Goal: Contribute content

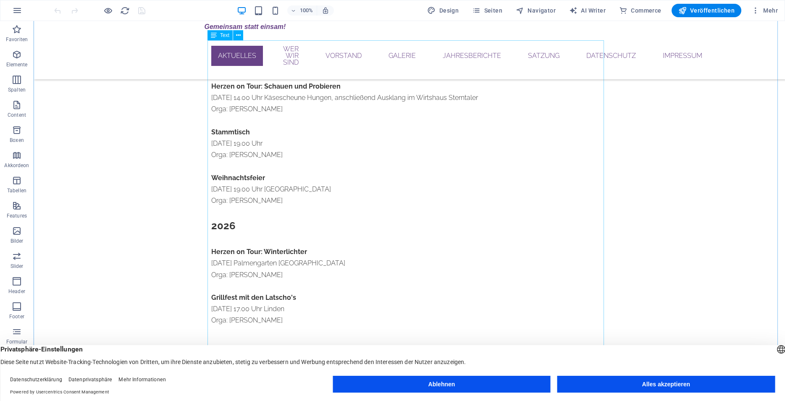
scroll to position [170, 0]
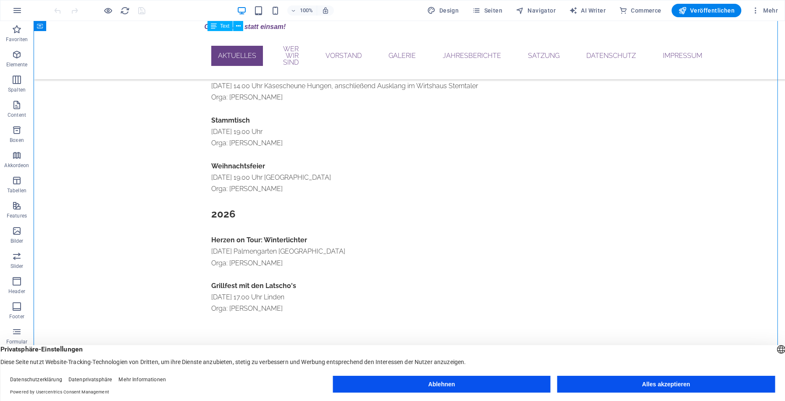
click at [211, 166] on div "Vergnügungskalender Herbstwanderung [DATE] 10.30 Uhr Kirschenwäldchen Wetzlar O…" at bounding box center [409, 125] width 396 height 378
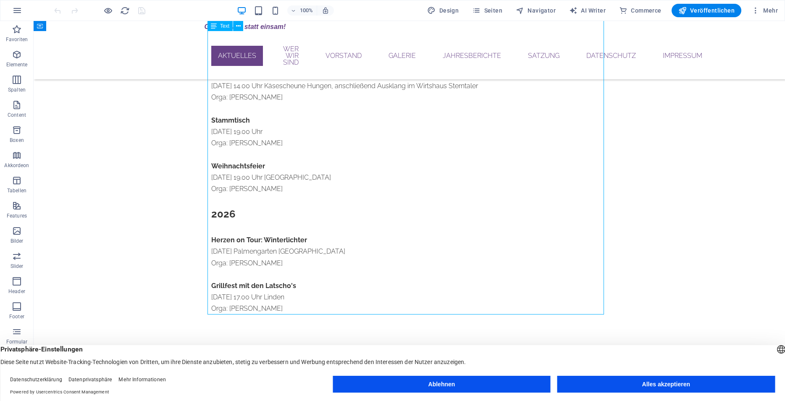
drag, startPoint x: 264, startPoint y: 190, endPoint x: 236, endPoint y: 183, distance: 29.2
click at [236, 183] on div "Vergnügungskalender Herbstwanderung [DATE] 10.30 Uhr Kirschenwäldchen Wetzlar O…" at bounding box center [409, 125] width 396 height 378
click at [216, 165] on div "Vergnügungskalender Herbstwanderung [DATE] 10.30 Uhr Kirschenwäldchen Wetzlar O…" at bounding box center [409, 125] width 396 height 378
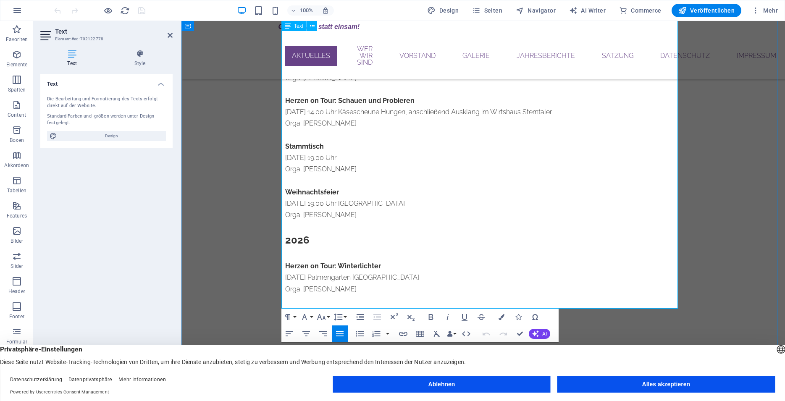
scroll to position [209, 0]
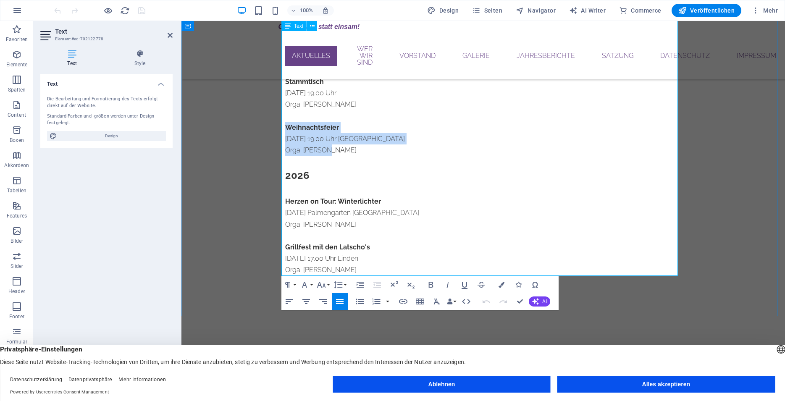
drag, startPoint x: 282, startPoint y: 124, endPoint x: 330, endPoint y: 152, distance: 55.7
click at [330, 152] on div "Vergnügungskalender Herbstwanderung [DATE] 10.30 Uhr Kirschenwäldchen Wetzlar O…" at bounding box center [483, 87] width 396 height 378
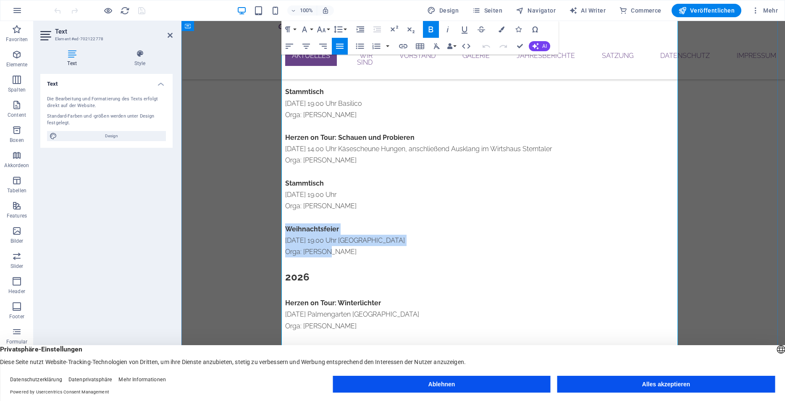
scroll to position [106, 0]
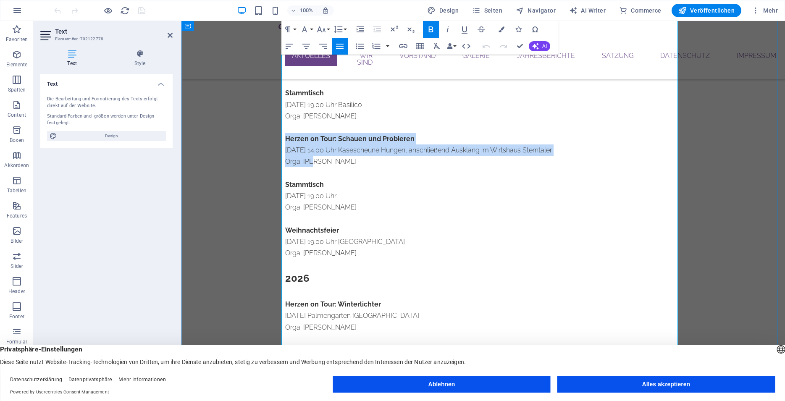
drag, startPoint x: 283, startPoint y: 139, endPoint x: 311, endPoint y: 162, distance: 36.9
click at [311, 162] on div "Vergnügungskalender Herbstwanderung [DATE] 10.30 Uhr Kirschenwäldchen Wetzlar O…" at bounding box center [483, 189] width 396 height 378
copy div "Herzen on Tour: Schauen und Probieren [DATE] 14.00 Uhr Käsescheune Hungen, ansc…"
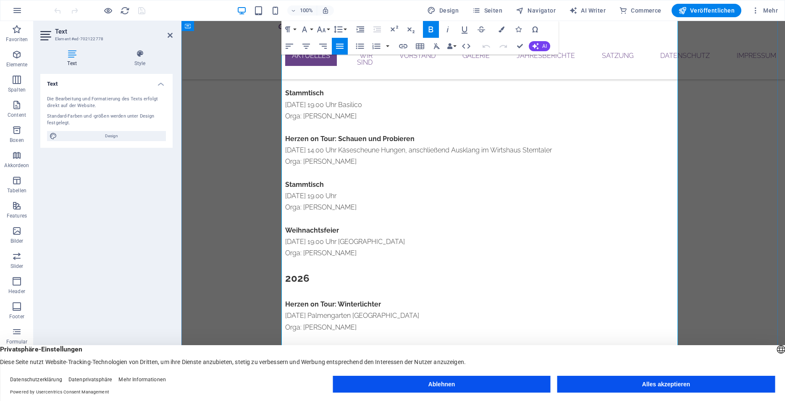
click at [330, 252] on p "Orga: [PERSON_NAME]" at bounding box center [483, 252] width 396 height 11
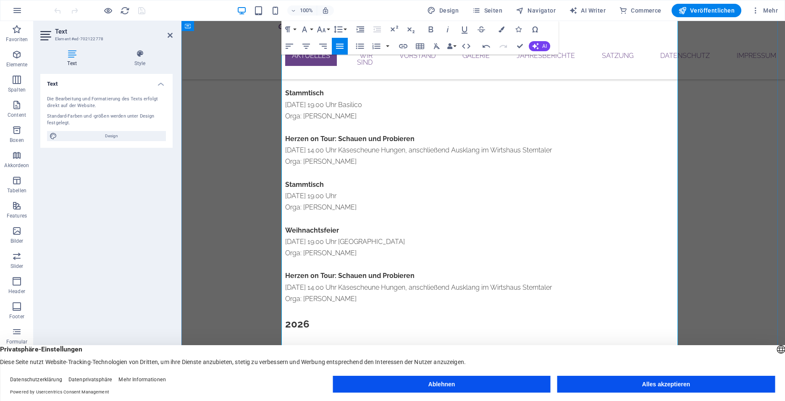
click at [285, 275] on strong "Herzen on Tour: Schauen und Probieren" at bounding box center [349, 276] width 129 height 8
drag, startPoint x: 282, startPoint y: 275, endPoint x: 400, endPoint y: 277, distance: 118.8
click at [400, 277] on strong "Herzen on Tour: Schauen und Probieren" at bounding box center [349, 276] width 129 height 8
drag, startPoint x: 415, startPoint y: 278, endPoint x: 283, endPoint y: 279, distance: 132.2
click at [285, 279] on p "Treffen auf dem Weihnachtsmarkt Rödgen" at bounding box center [483, 275] width 396 height 11
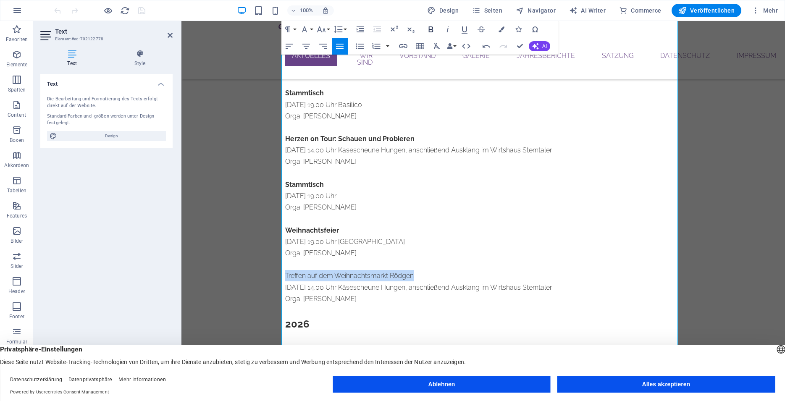
click at [429, 32] on icon "button" at bounding box center [431, 29] width 10 height 10
click at [390, 275] on strong "Treffen auf dem Weihnachtsmarkt Rödgener Weihnachtsmarkt" at bounding box center [386, 276] width 203 height 8
click at [297, 286] on p "[DATE] 14.00 Uhr Käsescheune Hungen, anschließend Ausklang im Wirtshaus Sternta…" at bounding box center [483, 287] width 396 height 11
click at [304, 286] on p "[DATE] 14.00 Uhr Käsescheune Hungen, anschließend Ausklang im Wirtshaus Sternta…" at bounding box center [483, 287] width 396 height 11
drag, startPoint x: 324, startPoint y: 287, endPoint x: 577, endPoint y: 290, distance: 253.1
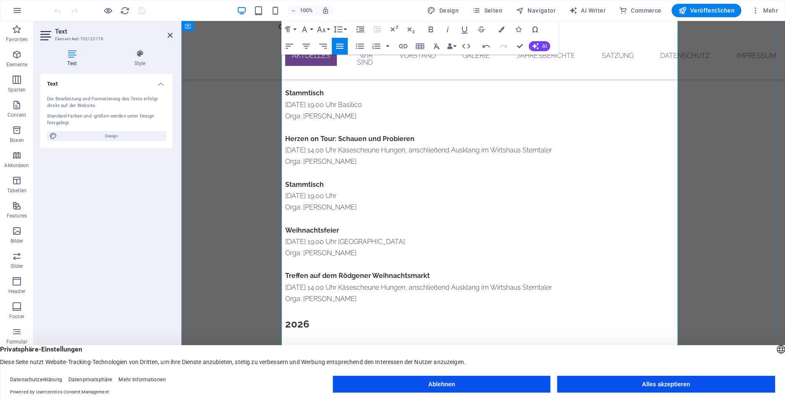
click at [577, 290] on p "[DATE] 14.00 Uhr Käsescheune Hungen, anschließend Ausklang im Wirtshaus Sternta…" at bounding box center [483, 287] width 396 height 11
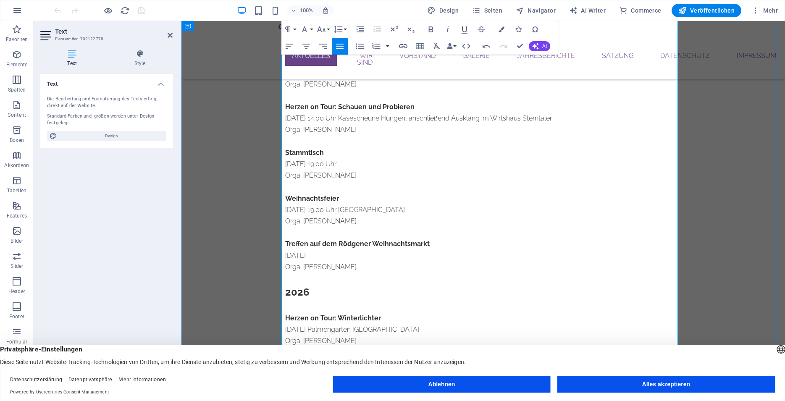
scroll to position [140, 0]
click at [343, 173] on p "Orga: [PERSON_NAME]" at bounding box center [483, 172] width 396 height 11
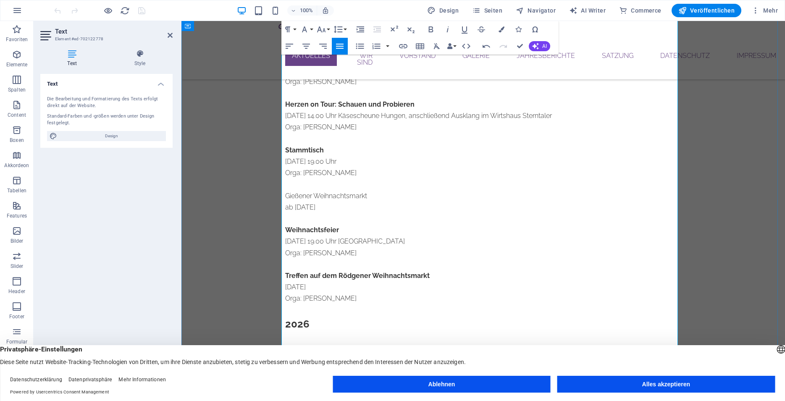
click at [285, 196] on p "Gießener Weihnachtsmarkt" at bounding box center [483, 195] width 396 height 11
click at [364, 208] on p "ab [DATE]" at bounding box center [483, 207] width 396 height 11
drag, startPoint x: 282, startPoint y: 195, endPoint x: 418, endPoint y: 197, distance: 136.0
click at [418, 197] on p "Treffen auf dem Gießener Weihnachtsmarkt" at bounding box center [483, 195] width 396 height 11
click at [430, 29] on icon "button" at bounding box center [431, 29] width 5 height 6
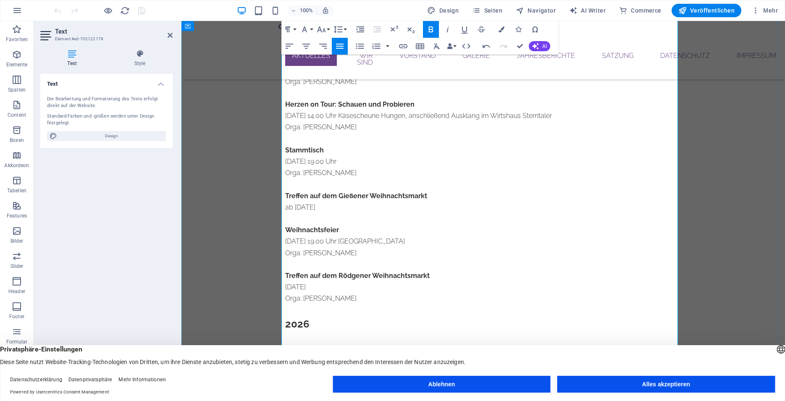
click at [360, 207] on p "ab [DATE]" at bounding box center [483, 207] width 396 height 11
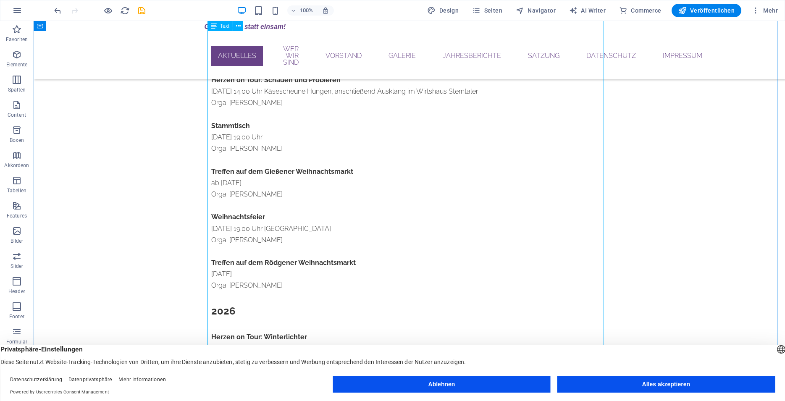
scroll to position [170, 0]
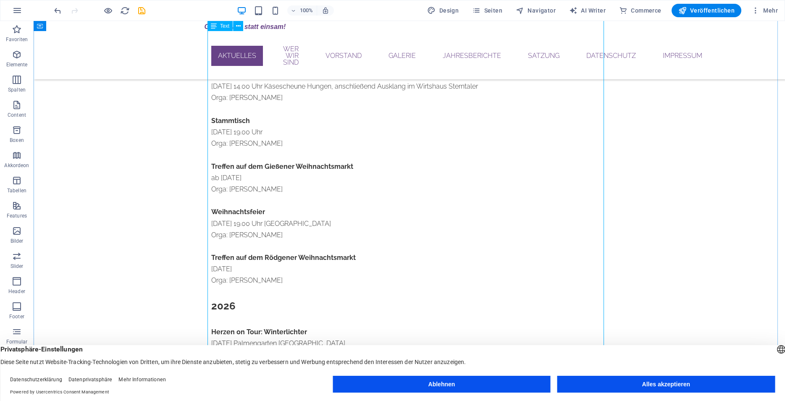
click at [214, 176] on div "Vergnügungskalender Herbstwanderung [DATE] 10.30 Uhr Kirschenwäldchen Wetzlar O…" at bounding box center [409, 171] width 396 height 469
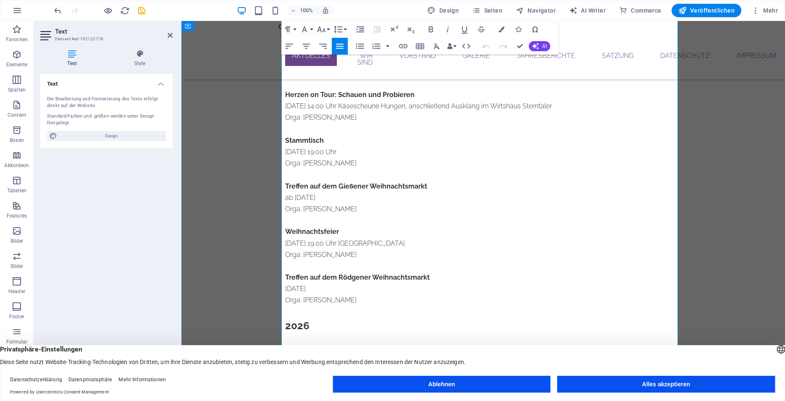
scroll to position [147, 0]
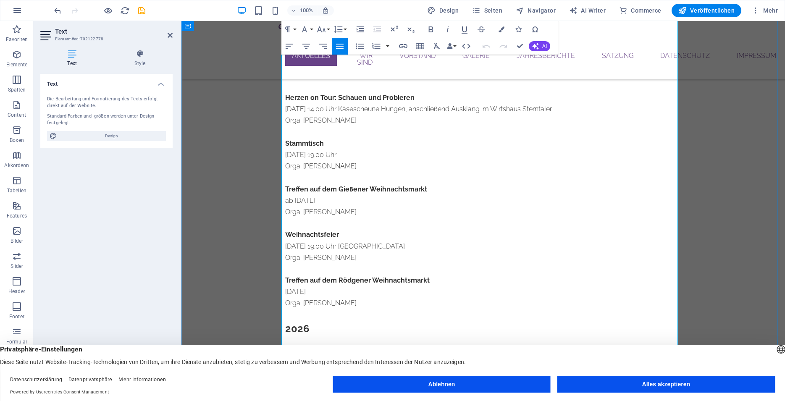
click at [285, 199] on p "ab [DATE]" at bounding box center [483, 200] width 396 height 11
click at [318, 200] on p "ab [DATE]" at bounding box center [483, 200] width 396 height 11
click at [319, 201] on p "ab [DATE]" at bounding box center [483, 200] width 396 height 11
drag, startPoint x: 319, startPoint y: 201, endPoint x: 287, endPoint y: 200, distance: 31.9
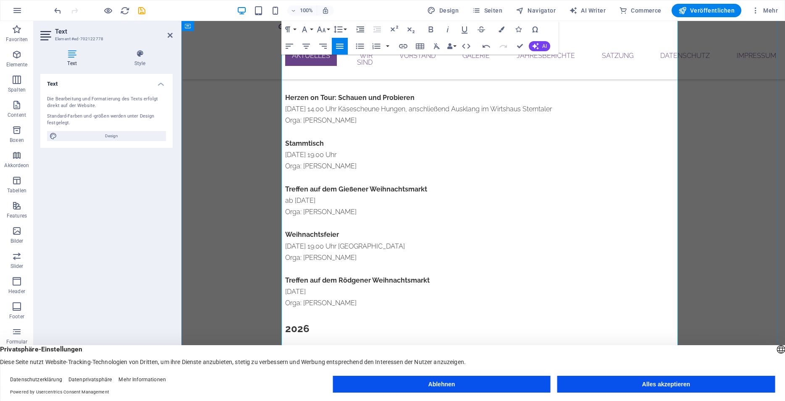
click at [287, 200] on p "ab [DATE]" at bounding box center [483, 200] width 396 height 11
click at [285, 200] on p "ab [DATE]" at bounding box center [483, 200] width 396 height 11
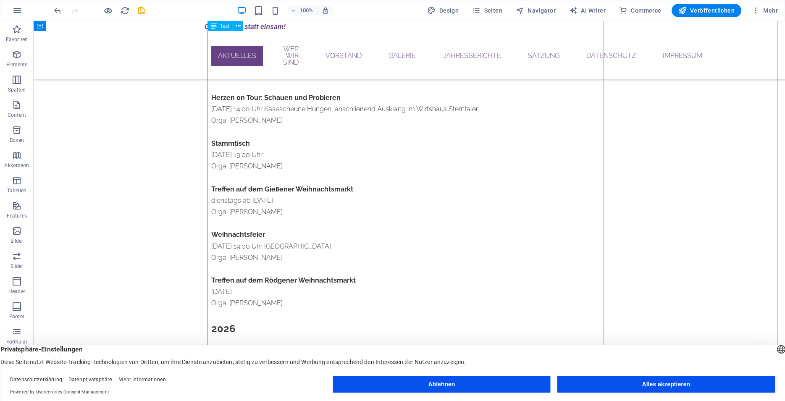
click at [246, 305] on div "Vergnügungskalender Herbstwanderung [DATE] 10.30 Uhr Kirschenwäldchen Wetzlar O…" at bounding box center [409, 193] width 396 height 469
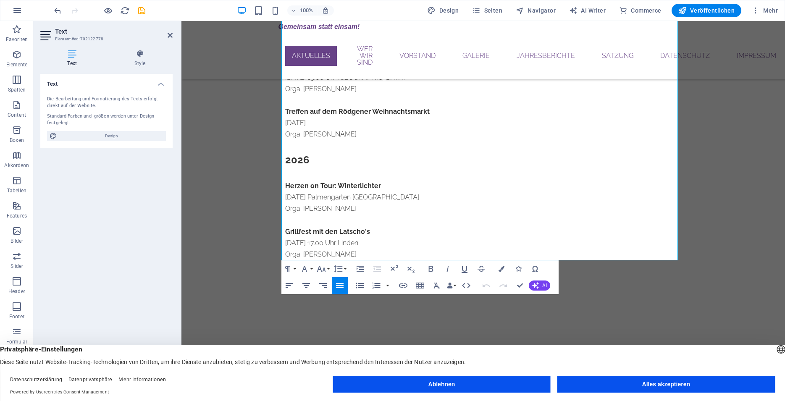
scroll to position [316, 0]
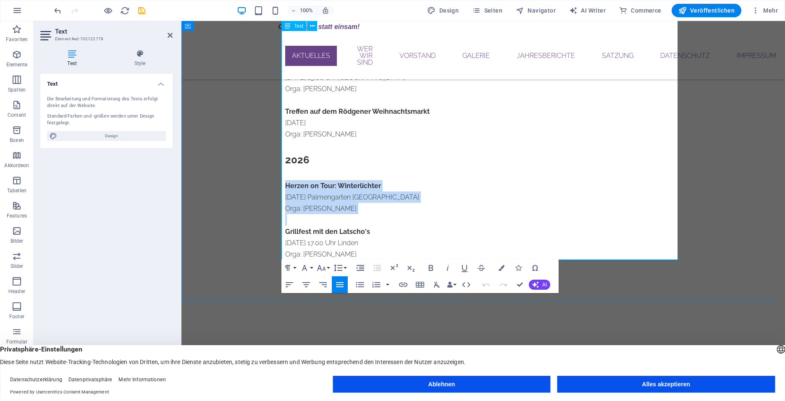
drag, startPoint x: 283, startPoint y: 184, endPoint x: 327, endPoint y: 215, distance: 53.8
click at [327, 215] on div "Vergnügungskalender Herbstwanderung [DATE] 10.30 Uhr Kirschenwäldchen Wetzlar O…" at bounding box center [483, 25] width 396 height 469
copy div "Herzen on Tour: Winterlichter [DATE] Palmengarten [GEOGRAPHIC_DATA]: [PERSON_NA…"
click at [329, 206] on p "Orga: [PERSON_NAME]" at bounding box center [483, 208] width 396 height 11
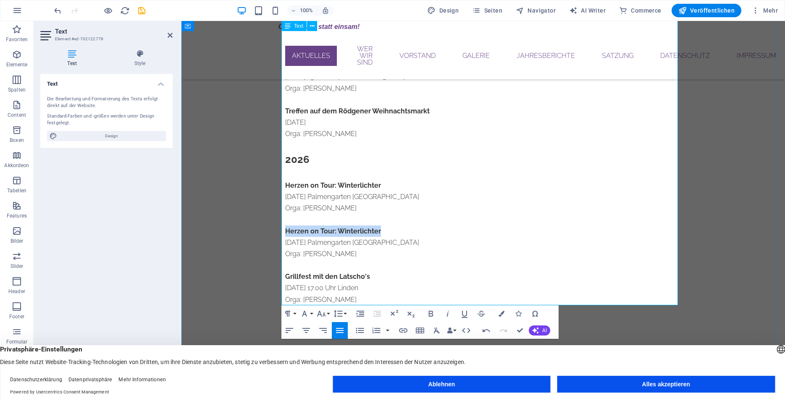
drag, startPoint x: 282, startPoint y: 232, endPoint x: 376, endPoint y: 230, distance: 94.5
click at [376, 230] on p "Herzen on Tour: Winterlichter" at bounding box center [483, 230] width 396 height 11
drag, startPoint x: 283, startPoint y: 231, endPoint x: 397, endPoint y: 232, distance: 113.8
click at [397, 232] on p "Neujahrswanderung zu unserer Eiche" at bounding box center [483, 230] width 396 height 11
click at [429, 310] on icon "button" at bounding box center [431, 314] width 10 height 10
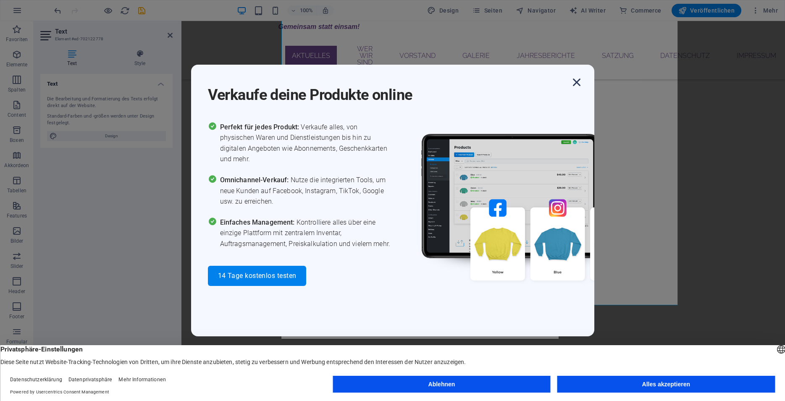
click at [578, 87] on icon "button" at bounding box center [576, 82] width 15 height 15
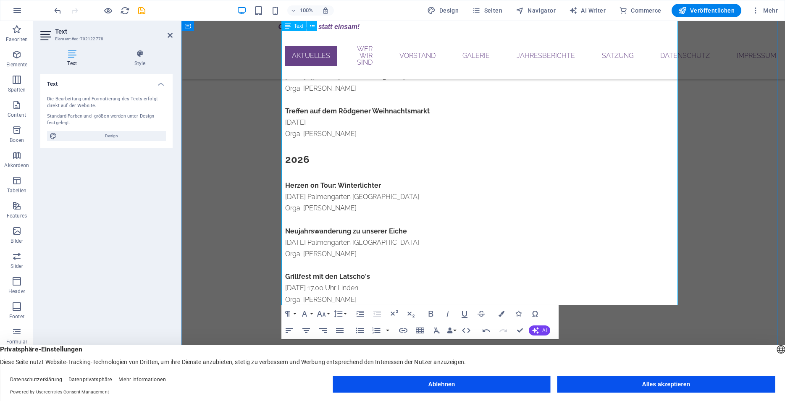
click at [297, 245] on p "[DATE] Palmengarten [GEOGRAPHIC_DATA]" at bounding box center [483, 242] width 396 height 11
drag, startPoint x: 324, startPoint y: 241, endPoint x: 396, endPoint y: 242, distance: 72.6
click at [396, 242] on p "[DATE] Palmengarten [GEOGRAPHIC_DATA]" at bounding box center [483, 242] width 396 height 11
click at [323, 242] on p "Sa 31.01.2026Schiffenberg" at bounding box center [483, 242] width 396 height 11
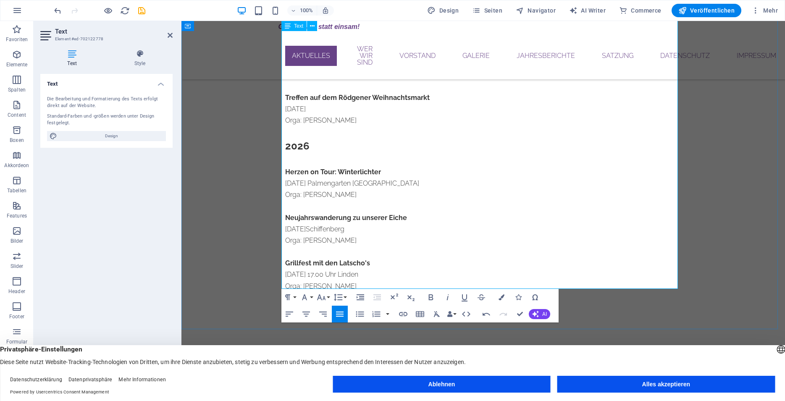
scroll to position [332, 0]
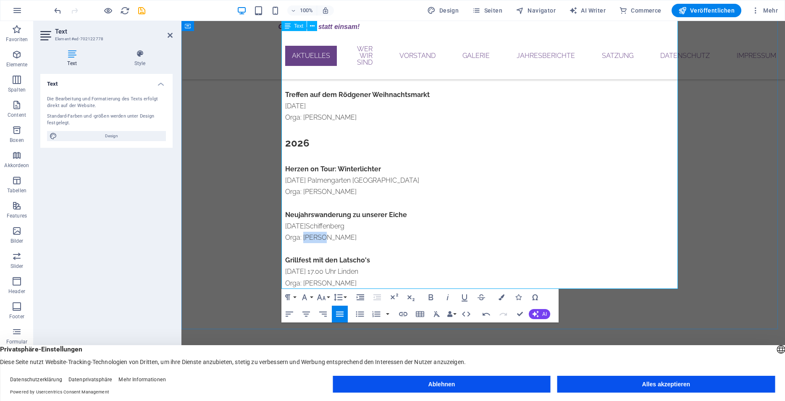
drag, startPoint x: 300, startPoint y: 238, endPoint x: 321, endPoint y: 237, distance: 21.0
click at [321, 237] on p "Orga: [PERSON_NAME]" at bounding box center [483, 237] width 396 height 11
click at [299, 237] on p "Orga:[GEOGRAPHIC_DATA]" at bounding box center [483, 237] width 396 height 11
click at [142, 11] on icon "save" at bounding box center [142, 11] width 10 height 10
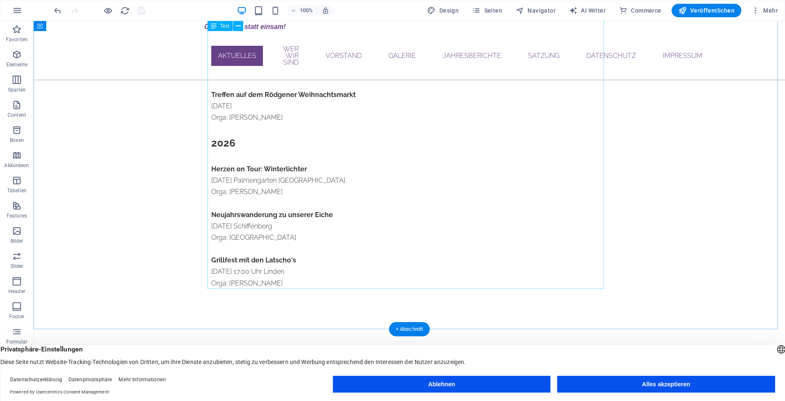
click at [294, 225] on div "Vergnügungskalender Herbstwanderung [DATE] 10.30 Uhr Kirschenwäldchen Wetzlar O…" at bounding box center [409, 31] width 396 height 515
click at [211, 212] on div "Vergnügungskalender Herbstwanderung [DATE] 10.30 Uhr Kirschenwäldchen Wetzlar O…" at bounding box center [409, 31] width 396 height 515
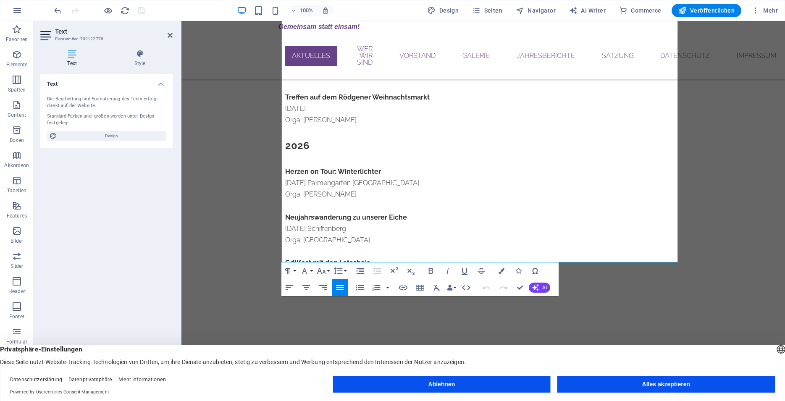
scroll to position [361, 0]
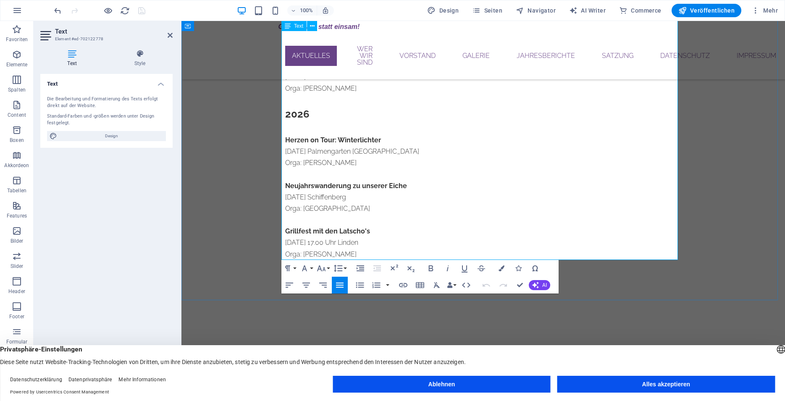
click at [319, 211] on p "Orga: [GEOGRAPHIC_DATA]" at bounding box center [483, 208] width 396 height 11
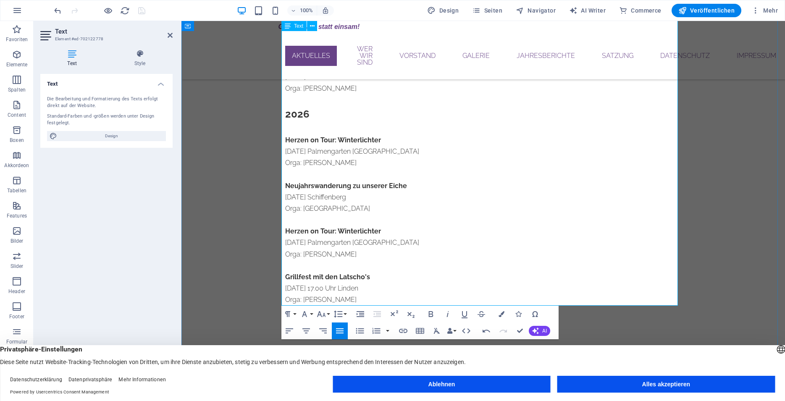
click at [319, 211] on p "Orga: [GEOGRAPHIC_DATA]" at bounding box center [483, 208] width 396 height 11
drag, startPoint x: 282, startPoint y: 232, endPoint x: 378, endPoint y: 231, distance: 96.1
click at [378, 231] on p "Herzen on Tour: Winterlichter" at bounding box center [483, 230] width 396 height 11
drag, startPoint x: 281, startPoint y: 230, endPoint x: 348, endPoint y: 228, distance: 66.8
click at [348, 228] on p "Faschingsumzug" at bounding box center [483, 230] width 396 height 11
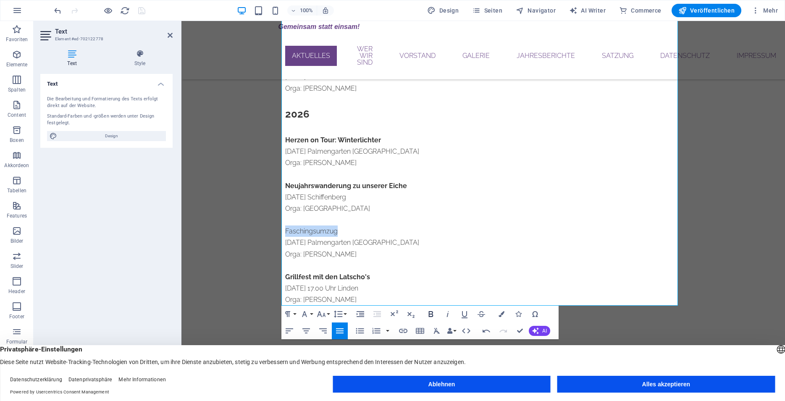
click at [430, 314] on icon "button" at bounding box center [431, 314] width 5 height 6
click at [440, 388] on button "Ablehnen" at bounding box center [440, 384] width 217 height 17
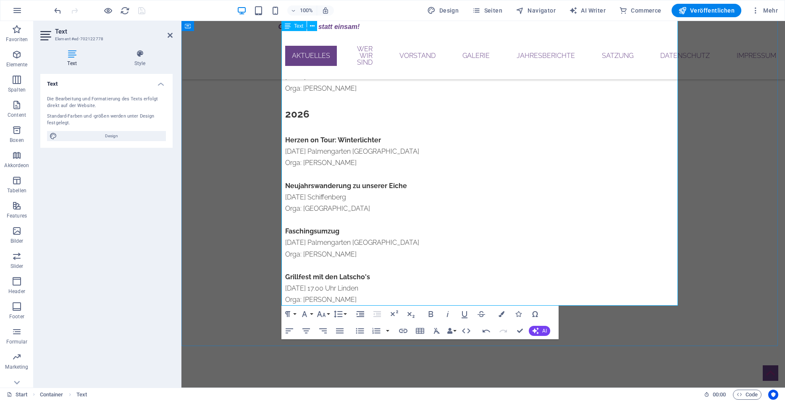
click at [286, 242] on p "[DATE] Palmengarten [GEOGRAPHIC_DATA]" at bounding box center [483, 242] width 396 height 11
drag, startPoint x: 291, startPoint y: 243, endPoint x: 306, endPoint y: 244, distance: 14.7
click at [306, 244] on p "[DATE] Palmengarten [GEOGRAPHIC_DATA]" at bounding box center [483, 242] width 396 height 11
drag, startPoint x: 325, startPoint y: 241, endPoint x: 400, endPoint y: 239, distance: 75.2
click at [400, 239] on p "[DATE] Palmengarten [GEOGRAPHIC_DATA]" at bounding box center [483, 242] width 396 height 11
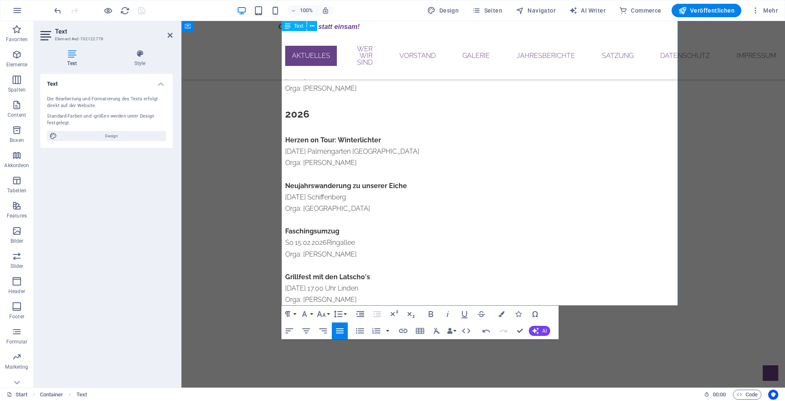
click at [322, 242] on p "So 15.02.2026Ringallee" at bounding box center [483, 242] width 396 height 11
click at [342, 230] on p "Faschingsumzug" at bounding box center [483, 230] width 396 height 11
drag, startPoint x: 300, startPoint y: 254, endPoint x: 323, endPoint y: 256, distance: 23.2
click at [323, 256] on p "Orga: [PERSON_NAME]" at bounding box center [483, 254] width 396 height 11
click at [352, 254] on p "Orga: Gesamtverein" at bounding box center [483, 254] width 396 height 11
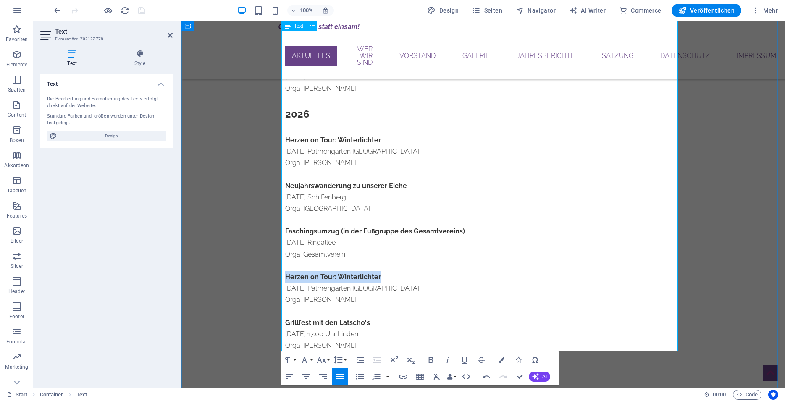
drag, startPoint x: 282, startPoint y: 276, endPoint x: 375, endPoint y: 275, distance: 93.2
click at [375, 275] on strong "Herzen on Tour: Winterlichter" at bounding box center [333, 277] width 96 height 8
drag, startPoint x: 283, startPoint y: 276, endPoint x: 339, endPoint y: 276, distance: 56.3
click at [339, 276] on p "Kegelnachmittag" at bounding box center [483, 276] width 396 height 11
click at [429, 359] on icon "button" at bounding box center [431, 360] width 5 height 6
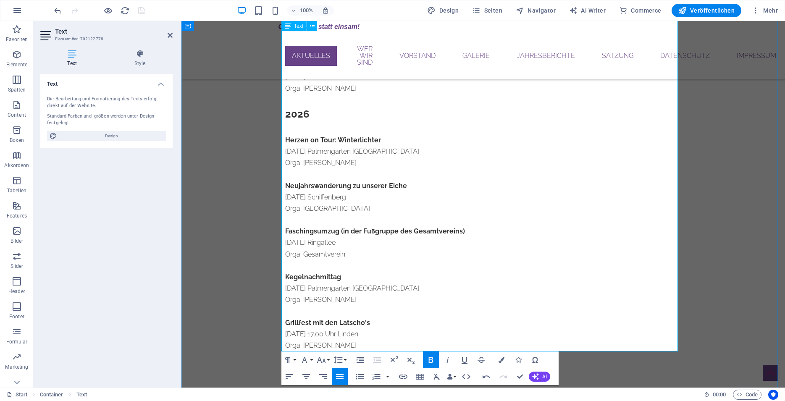
click at [286, 288] on p "[DATE] Palmengarten [GEOGRAPHIC_DATA]" at bounding box center [483, 288] width 396 height 11
click at [296, 289] on p "[DATE] Palmengarten [GEOGRAPHIC_DATA]" at bounding box center [483, 288] width 396 height 11
click at [304, 289] on p "[DATE] Palmengarten [GEOGRAPHIC_DATA]" at bounding box center [483, 288] width 396 height 11
drag, startPoint x: 327, startPoint y: 288, endPoint x: 401, endPoint y: 288, distance: 73.9
click at [401, 288] on p "[DATE] Palmengarten [GEOGRAPHIC_DATA]" at bounding box center [483, 288] width 396 height 11
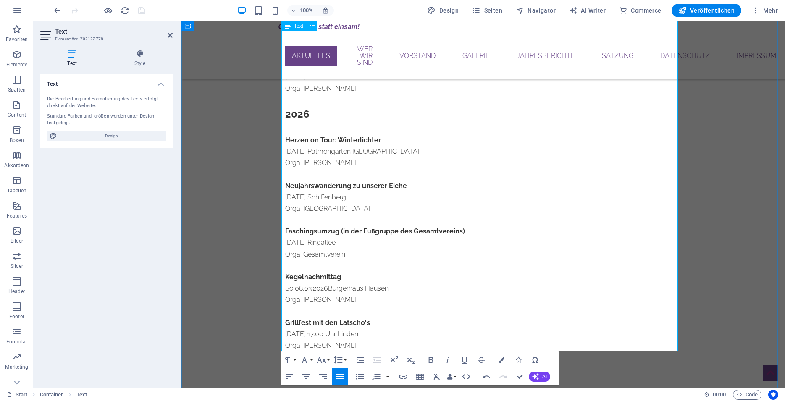
click at [323, 289] on p "So 08.03.2026Bürgerhaus Hausen" at bounding box center [483, 288] width 396 height 11
drag, startPoint x: 300, startPoint y: 300, endPoint x: 325, endPoint y: 300, distance: 24.8
click at [325, 300] on p "Orga: [PERSON_NAME]" at bounding box center [483, 299] width 396 height 11
click at [300, 299] on p "Orga:Birgit" at bounding box center [483, 299] width 396 height 11
click at [299, 299] on p "Orga:Birgit" at bounding box center [483, 299] width 396 height 11
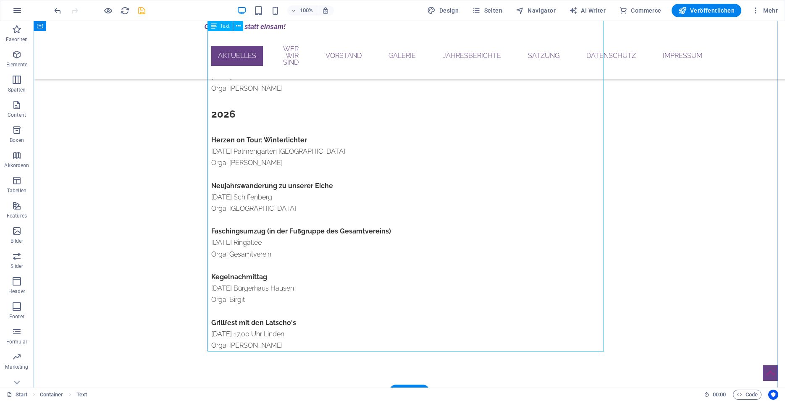
click at [255, 290] on div "Vergnügungskalender Herbstwanderung [DATE] 10.30 Uhr Kirschenwäldchen Wetzlar O…" at bounding box center [409, 48] width 396 height 606
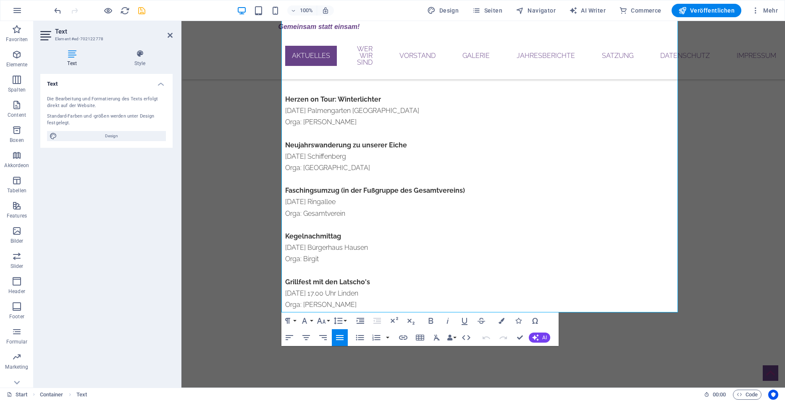
scroll to position [404, 0]
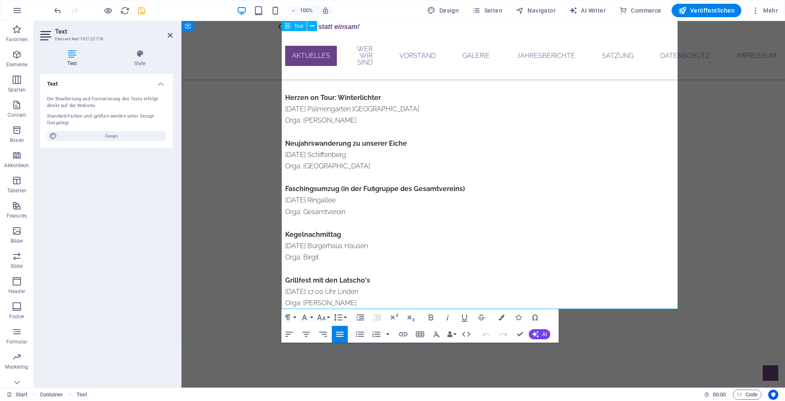
click at [326, 246] on p "[DATE] Bürgerhaus Hausen" at bounding box center [483, 245] width 396 height 11
click at [324, 199] on p "[DATE] Ringallee" at bounding box center [483, 199] width 396 height 11
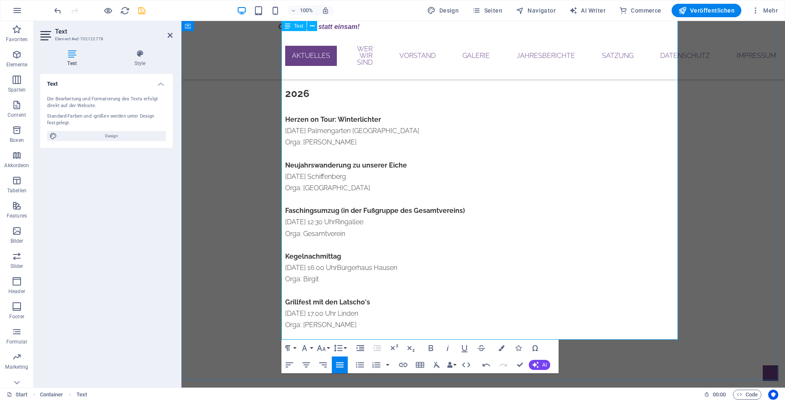
scroll to position [385, 0]
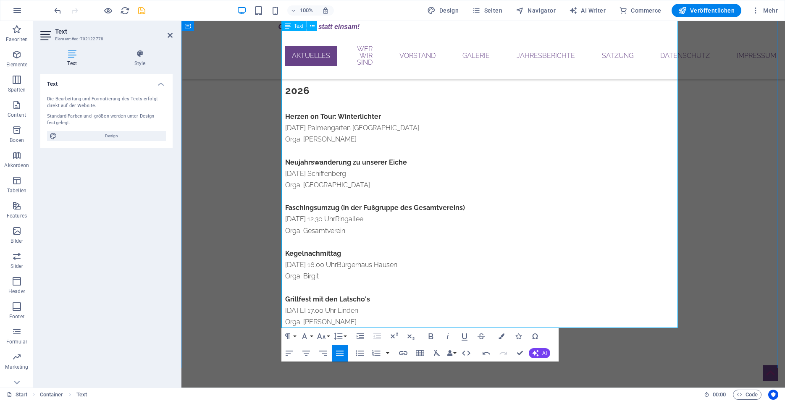
click at [324, 173] on p "[DATE] Schiffenberg" at bounding box center [483, 173] width 396 height 11
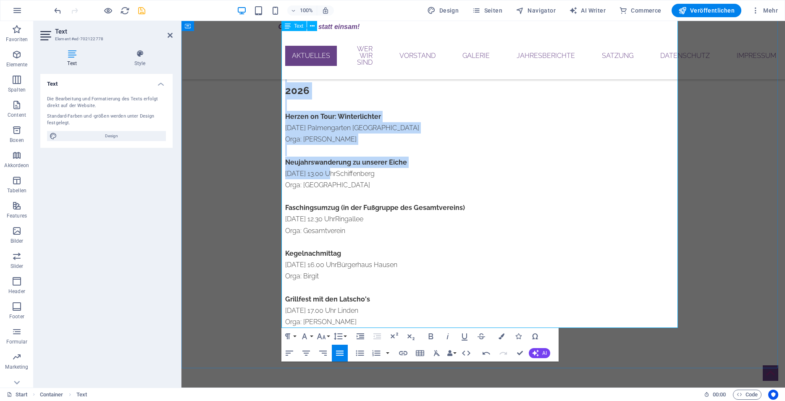
drag, startPoint x: 324, startPoint y: 173, endPoint x: 165, endPoint y: 8, distance: 228.9
click at [181, 8] on div "Vergnügungskalender Herbstwanderung [DATE] 10.30 Uhr Kirschenwäldchen Wetzlar O…" at bounding box center [482, 24] width 603 height 687
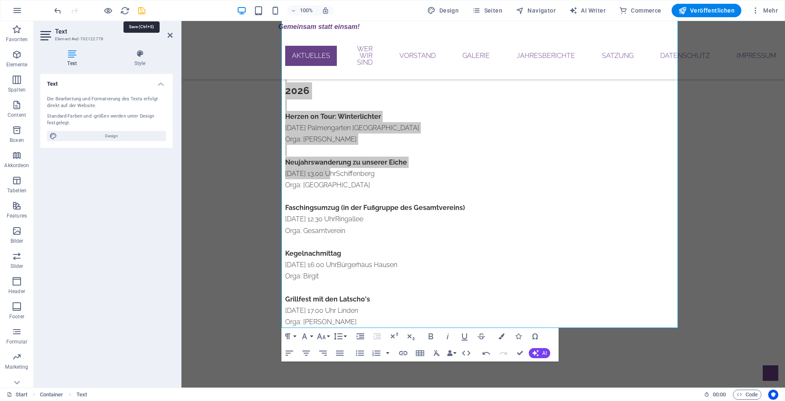
click at [140, 11] on icon "save" at bounding box center [142, 11] width 10 height 10
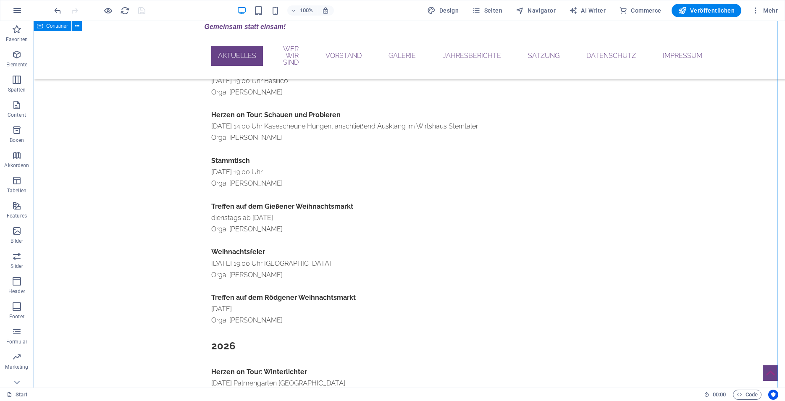
scroll to position [126, 0]
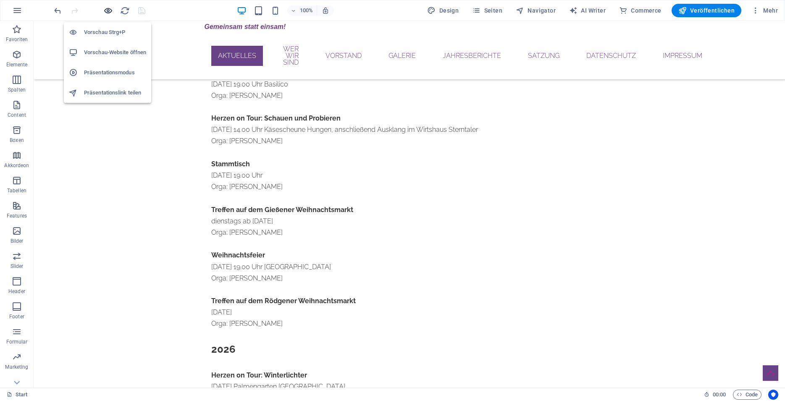
click at [108, 7] on icon "button" at bounding box center [108, 11] width 10 height 10
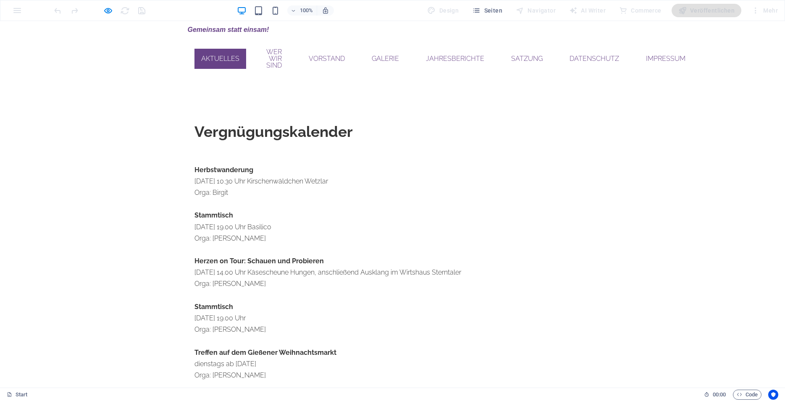
scroll to position [83, 0]
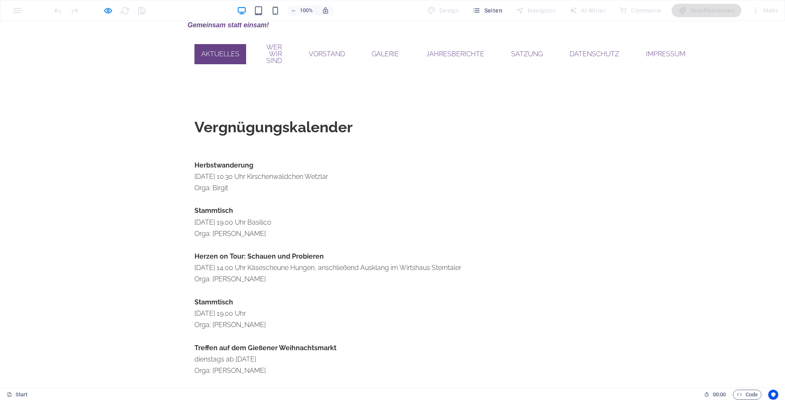
click at [223, 171] on p "[DATE] 10.30 Uhr Kirschenwäldchen Wetzlar" at bounding box center [392, 176] width 396 height 11
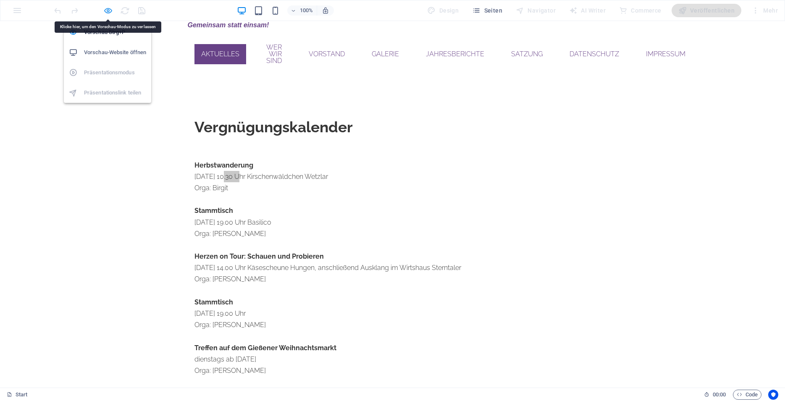
click at [106, 10] on icon "button" at bounding box center [108, 11] width 10 height 10
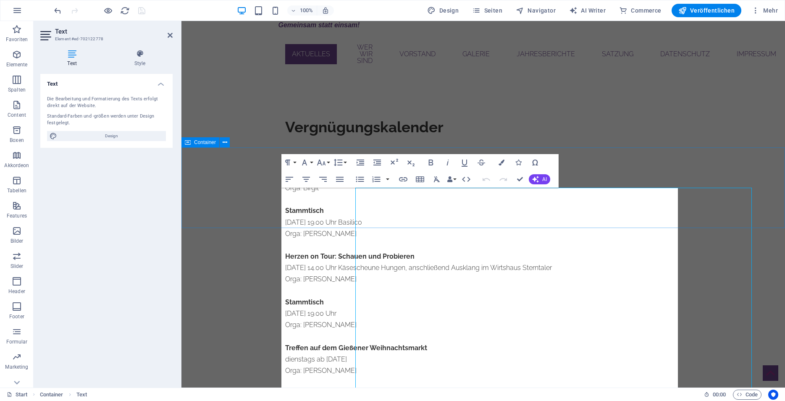
scroll to position [0, 0]
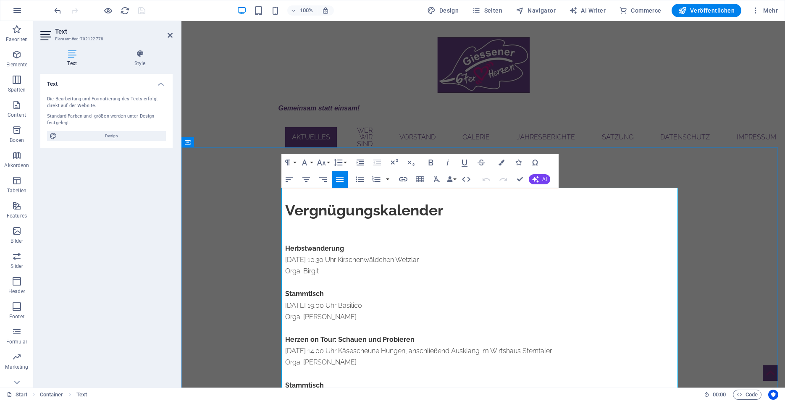
click at [320, 254] on p "[DATE] 10.30 Uhr Kirschenwäldchen Wetzlar" at bounding box center [483, 259] width 396 height 11
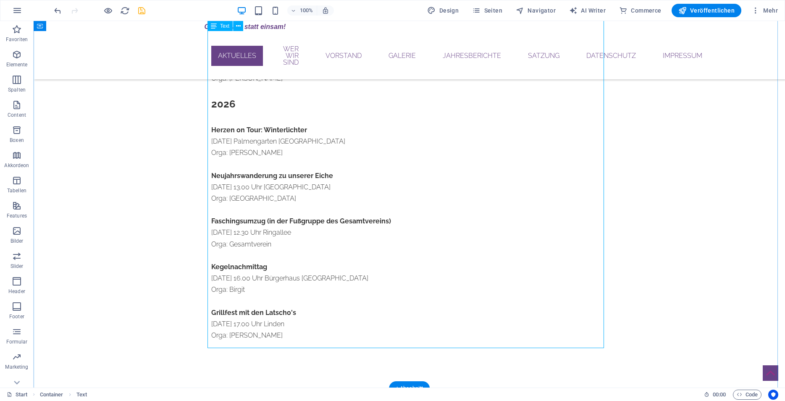
scroll to position [374, 0]
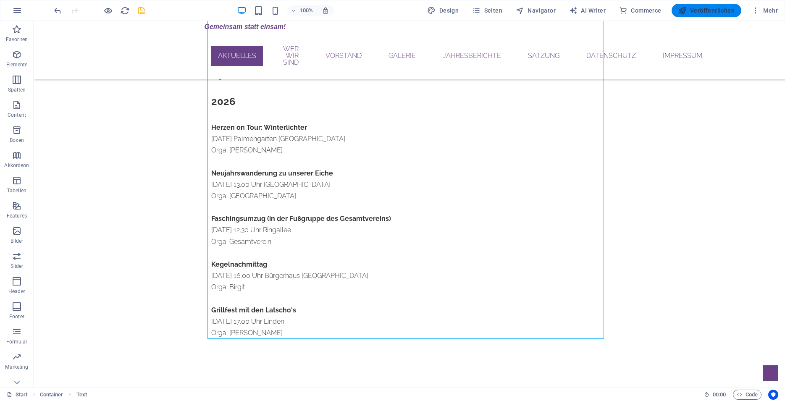
click at [705, 12] on span "Veröffentlichen" at bounding box center [706, 10] width 56 height 8
